Goal: Task Accomplishment & Management: Use online tool/utility

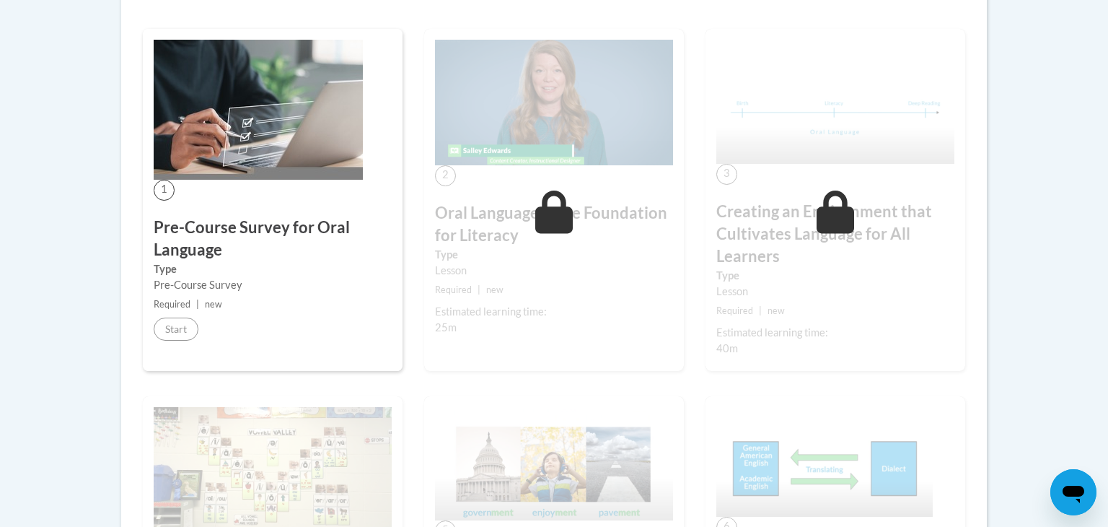
scroll to position [166, 0]
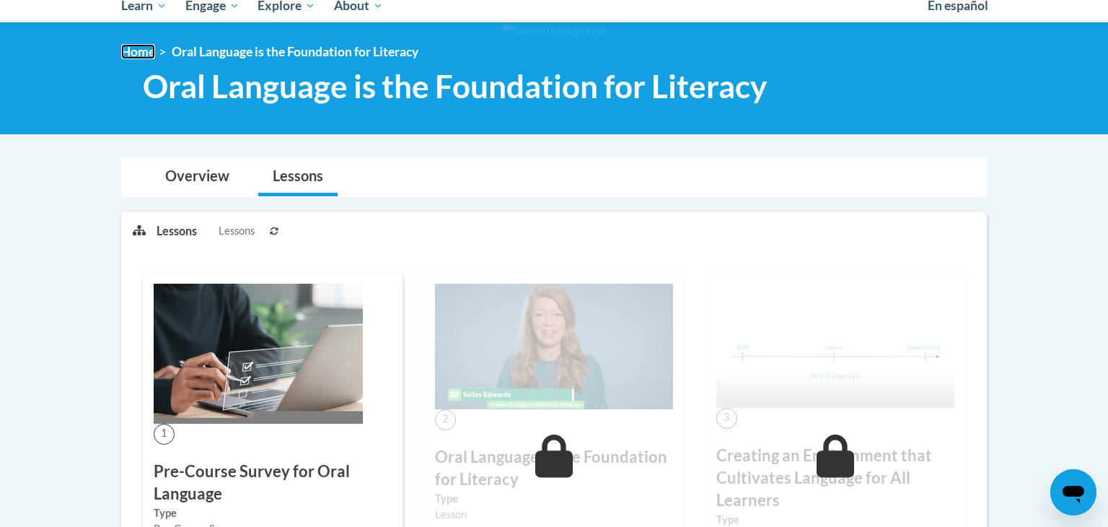
click at [138, 58] on link "Home" at bounding box center [138, 51] width 34 height 15
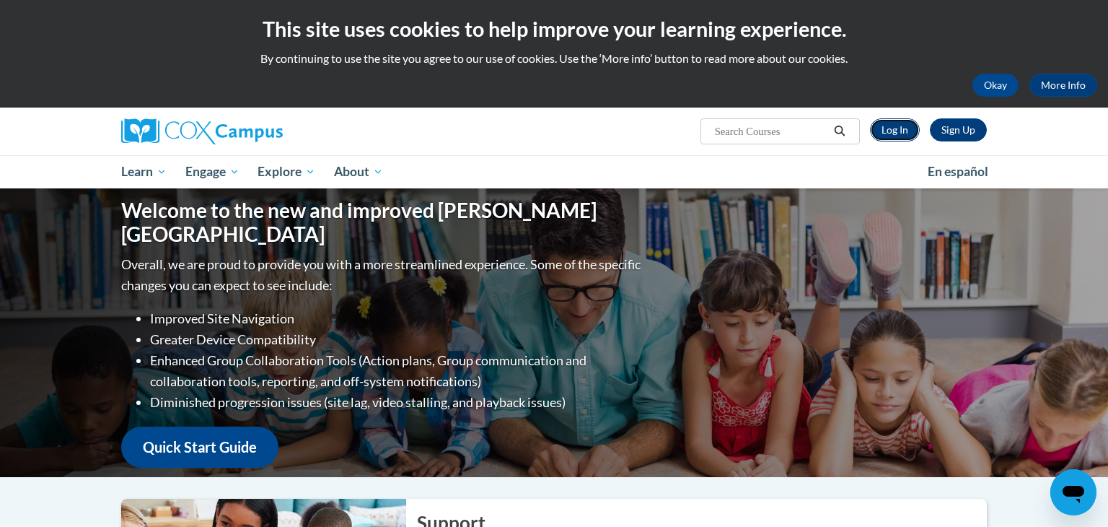
click at [892, 131] on link "Log In" at bounding box center [895, 129] width 50 height 23
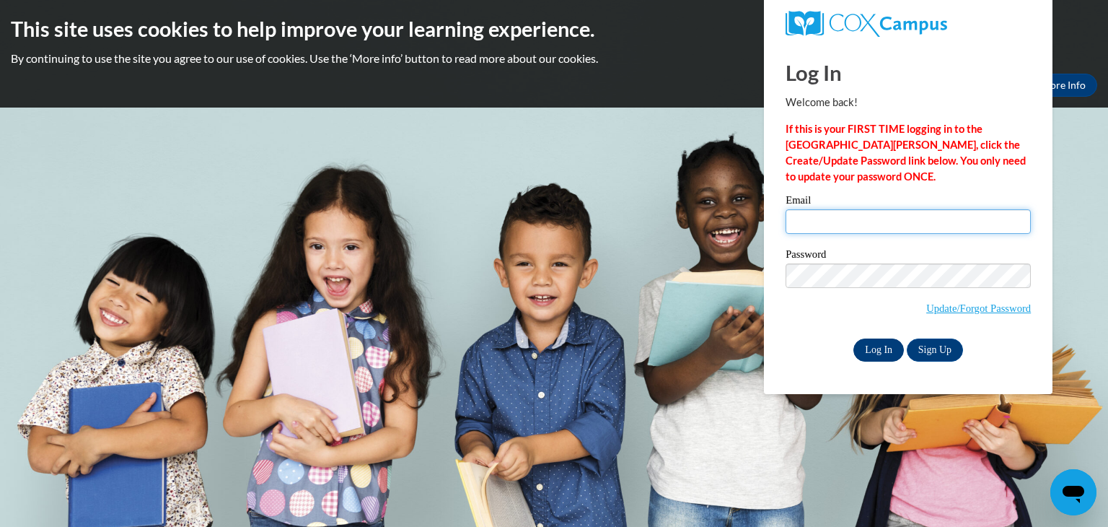
type input "KIM.COLLIGNON@DAVIESS.KYSCHOOLS.US"
click at [876, 351] on input "Log In" at bounding box center [878, 349] width 50 height 23
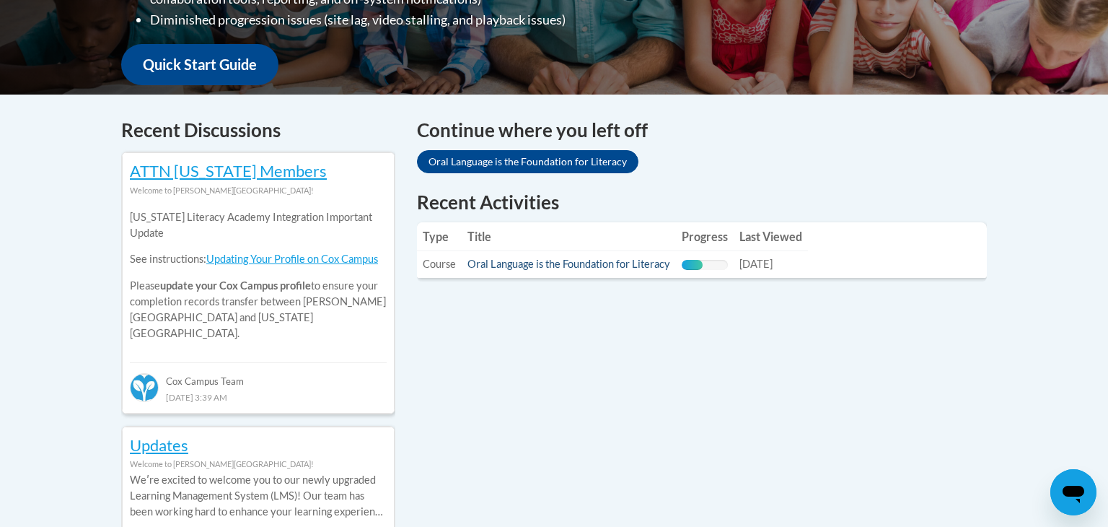
scroll to position [519, 0]
click at [534, 268] on link "Oral Language is the Foundation for Literacy" at bounding box center [568, 264] width 203 height 12
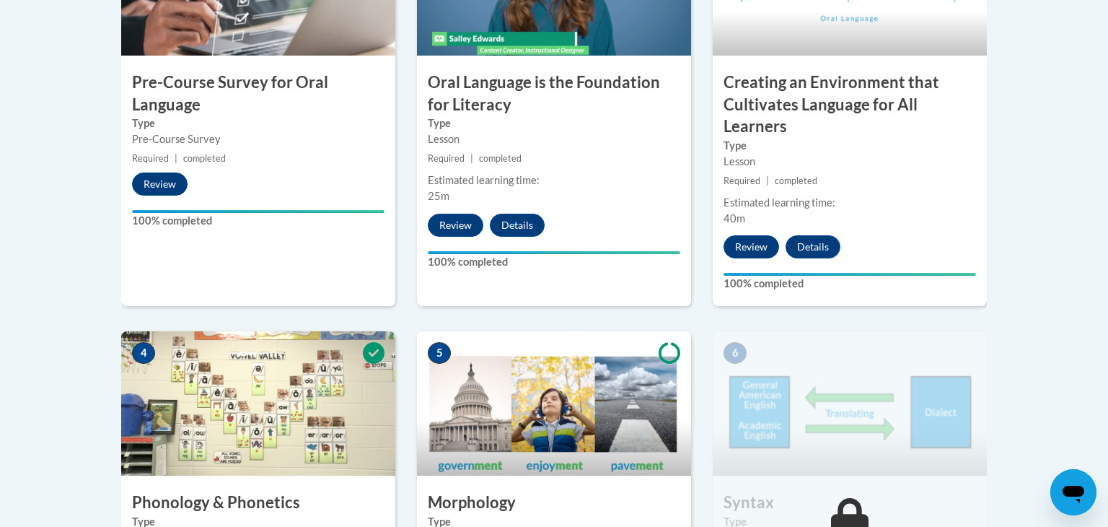
scroll to position [890, 0]
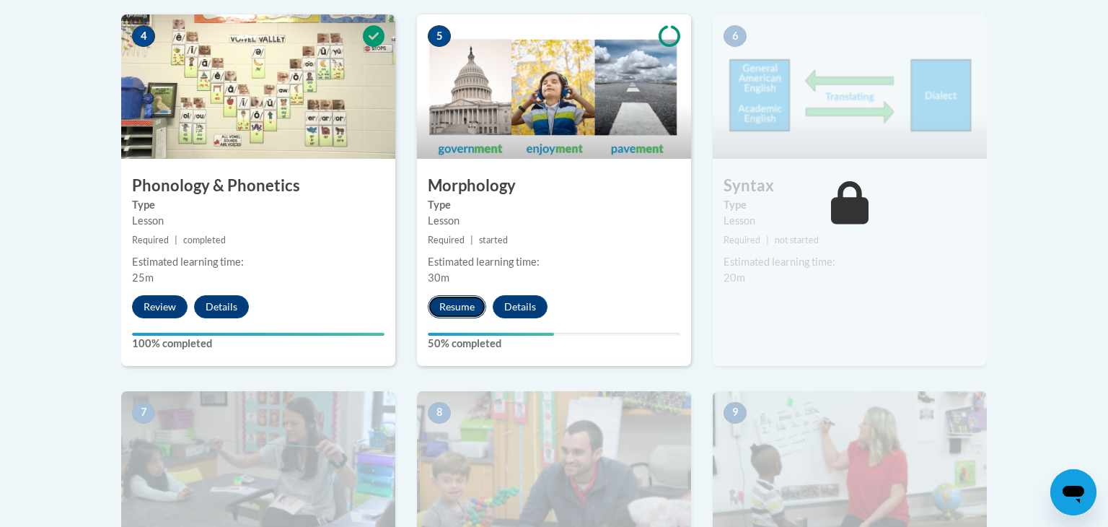
click at [452, 309] on button "Resume" at bounding box center [457, 306] width 58 height 23
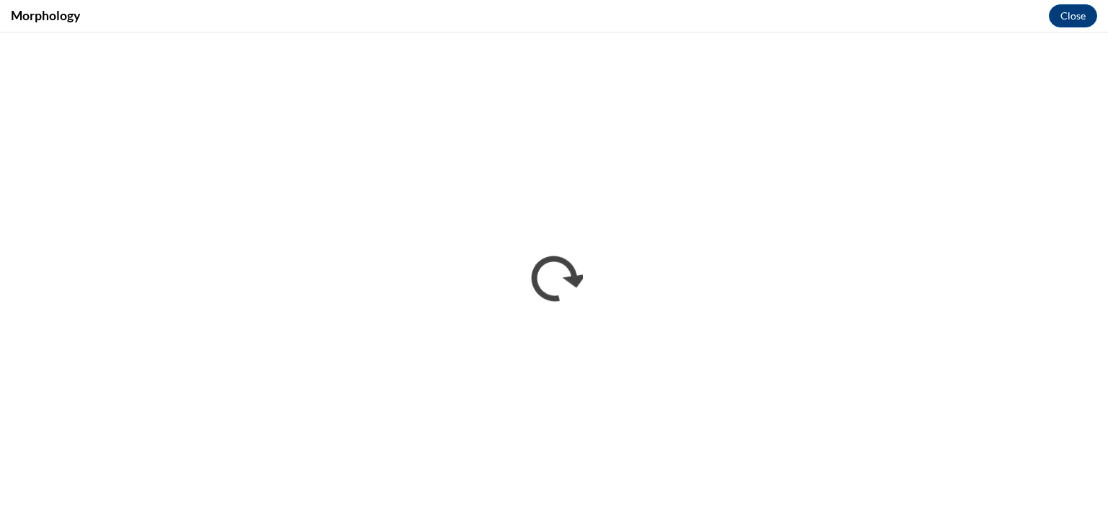
scroll to position [0, 0]
